Goal: Navigation & Orientation: Find specific page/section

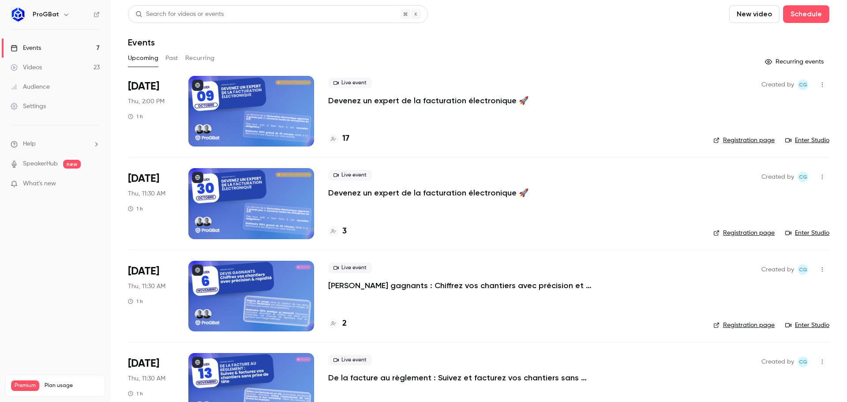
click at [56, 15] on h6 "ProGBat" at bounding box center [46, 14] width 26 height 9
click at [64, 14] on icon "button" at bounding box center [66, 15] width 4 height 2
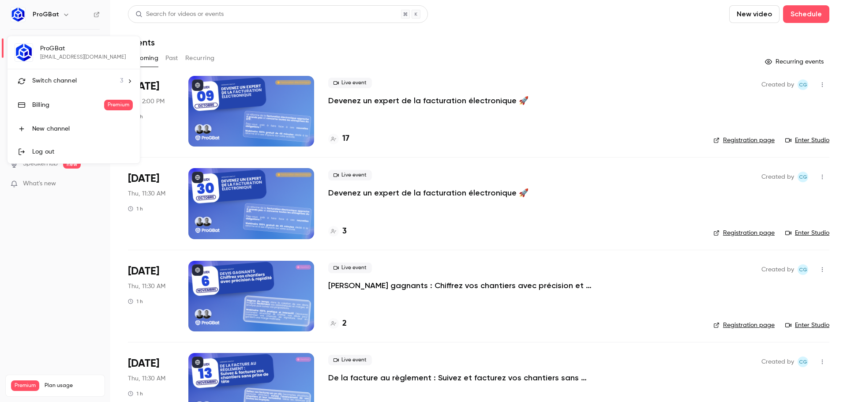
click at [61, 86] on li "Switch channel 3" at bounding box center [74, 80] width 132 height 23
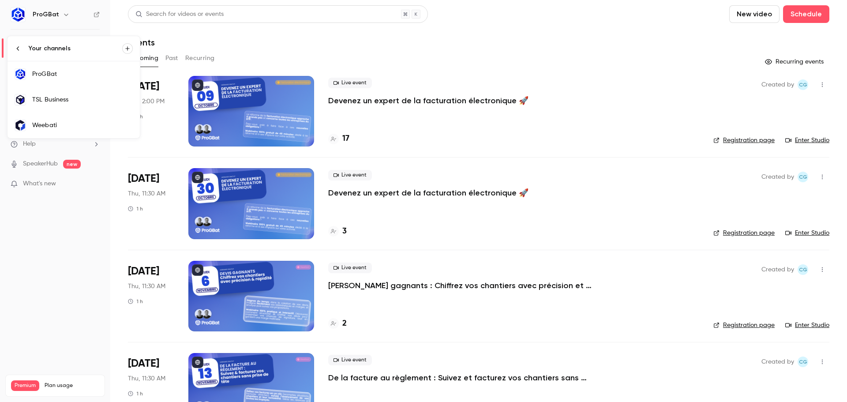
click at [54, 105] on link "TSL Business" at bounding box center [74, 100] width 132 height 26
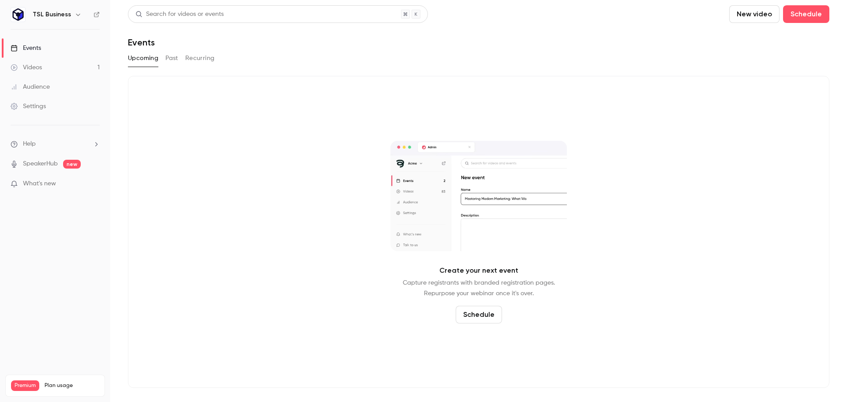
click at [75, 13] on icon "button" at bounding box center [78, 14] width 7 height 7
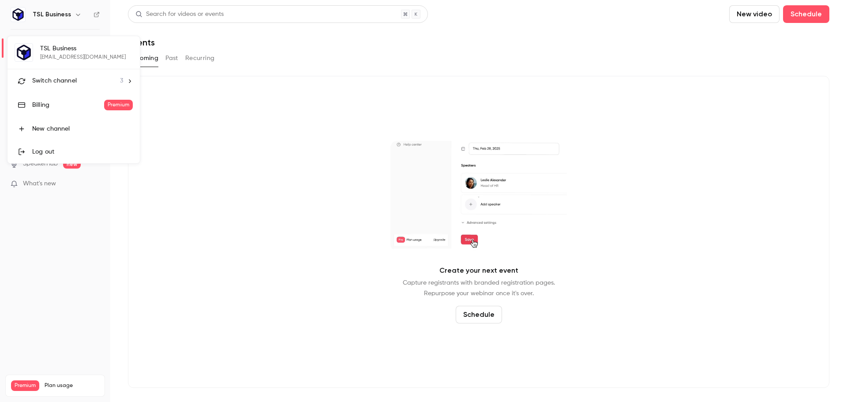
click at [94, 87] on li "Switch channel 3" at bounding box center [74, 80] width 132 height 23
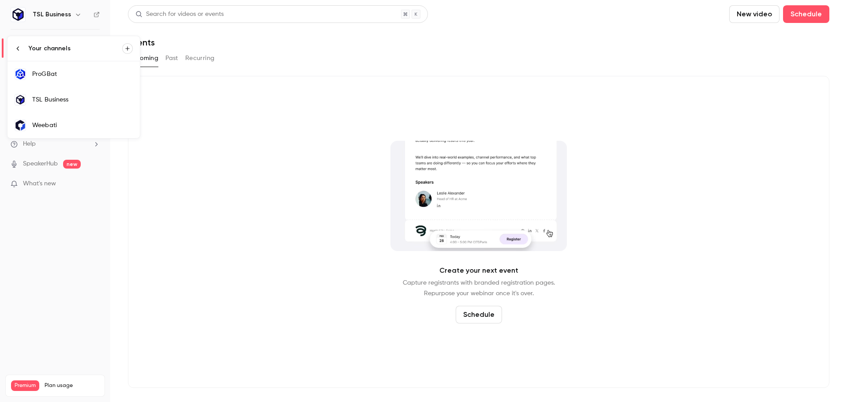
click at [106, 124] on div "Weebati" at bounding box center [82, 125] width 101 height 9
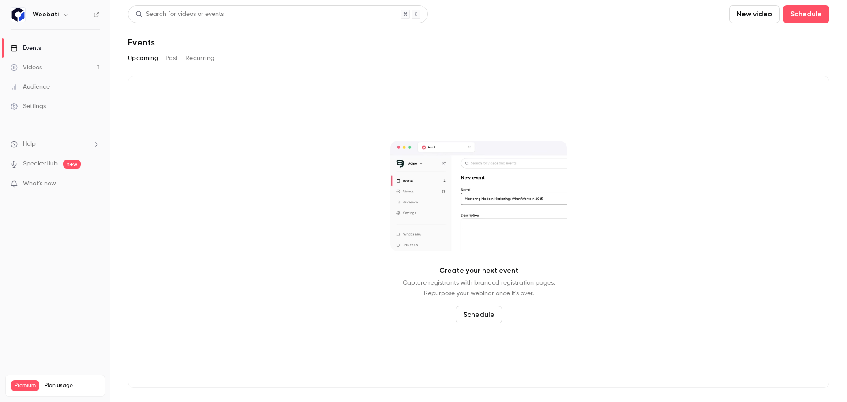
click at [69, 11] on button "button" at bounding box center [65, 14] width 11 height 11
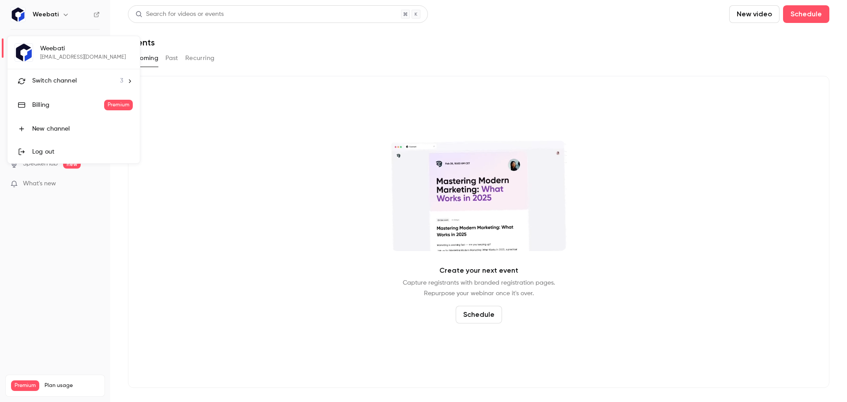
click at [77, 84] on div "Switch channel 3" at bounding box center [77, 80] width 91 height 9
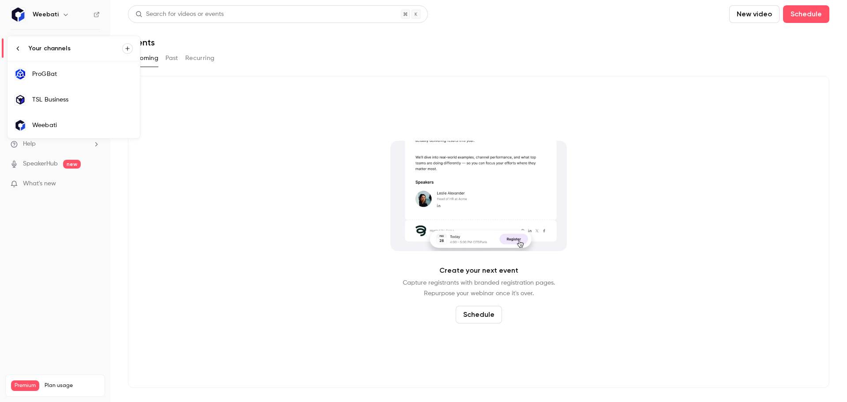
click at [75, 82] on link "ProGBat" at bounding box center [74, 74] width 132 height 26
